Goal: Transaction & Acquisition: Purchase product/service

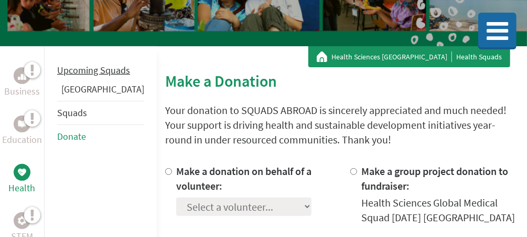
click at [77, 76] on link "Upcoming Squads" at bounding box center [93, 70] width 73 height 12
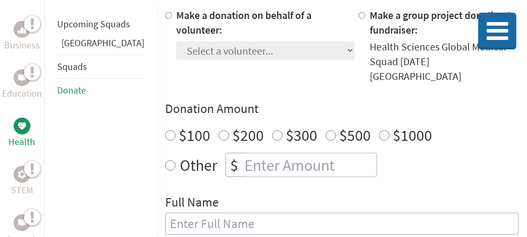
scroll to position [257, 0]
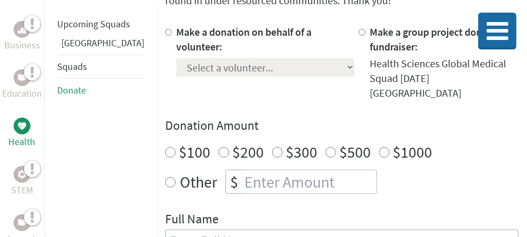
click at [176, 27] on div "Make a donation on behalf of a volunteer: Select a volunteer... Arianna Ramos A…" at bounding box center [265, 63] width 178 height 76
click at [176, 27] on label "Make a donation on behalf of a volunteer:" at bounding box center [243, 39] width 135 height 28
click at [168, 29] on input "Make a donation on behalf of a volunteer:" at bounding box center [168, 32] width 7 height 7
radio input "true"
click at [241, 67] on select "Select a volunteer... Arianna Ramos Ashlande Carius chance Frazier Emily Aguile…" at bounding box center [265, 67] width 178 height 18
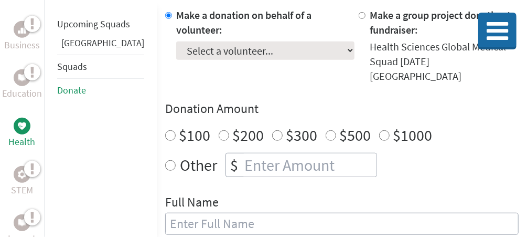
scroll to position [276, 0]
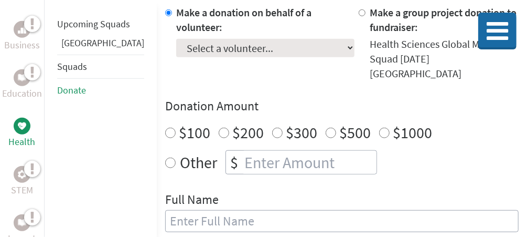
click at [236, 53] on select "Select a volunteer... Arianna Ramos Ashlande Carius chance Frazier Emily Aguile…" at bounding box center [265, 48] width 178 height 18
click at [302, 155] on input "number" at bounding box center [309, 162] width 134 height 23
radio input "true"
click at [326, 169] on div "Make a donation on behalf of a volunteer: Select a volunteer... Arianna Ramos A…" at bounding box center [342, 151] width 354 height 293
click at [180, 150] on label "Other" at bounding box center [198, 162] width 37 height 24
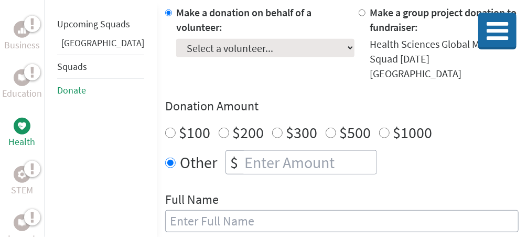
click at [165, 157] on input "Other" at bounding box center [170, 162] width 10 height 10
click at [473, 124] on div "$100 $200 $300 $500 $1000" at bounding box center [342, 132] width 354 height 19
click at [78, 32] on li "Upcoming Squads" at bounding box center [100, 24] width 87 height 23
click at [78, 26] on link "Upcoming Squads" at bounding box center [93, 24] width 73 height 12
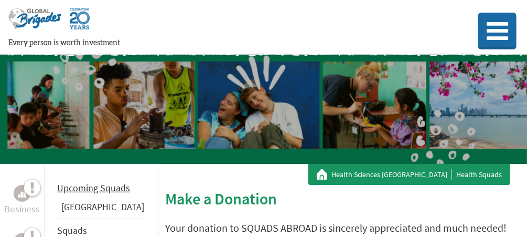
click at [86, 194] on link "Upcoming Squads" at bounding box center [93, 187] width 73 height 12
